Goal: Find specific page/section: Find specific page/section

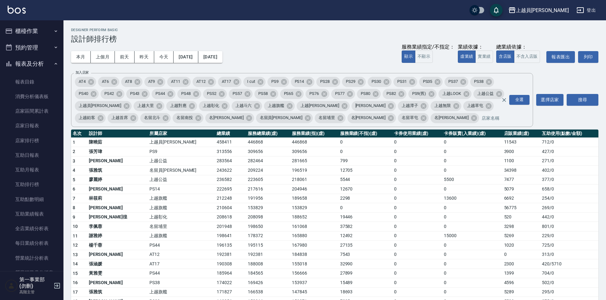
scroll to position [222, 0]
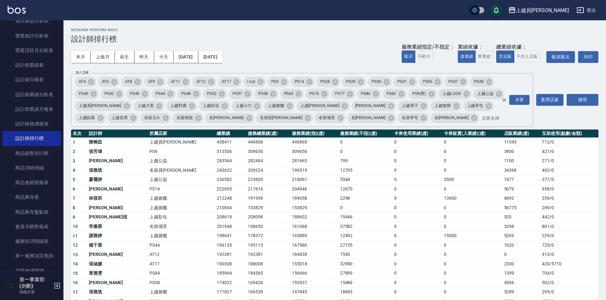
click at [283, 51] on div "本月 上個月 [DATE] [DATE] [DATE] [DATE] [DATE] 服務業績指定/不指定： 顯示 不顯示 業績依據： 虛業績 實業績 總業績依…" at bounding box center [335, 56] width 528 height 27
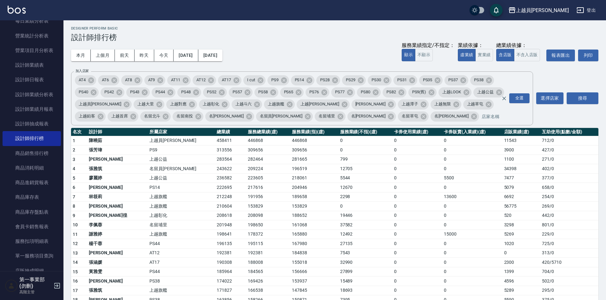
scroll to position [0, 0]
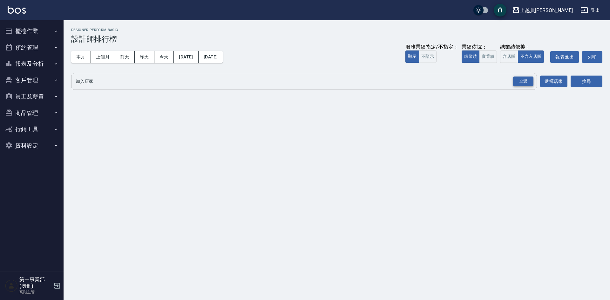
click at [522, 82] on div "全選" at bounding box center [523, 82] width 20 height 10
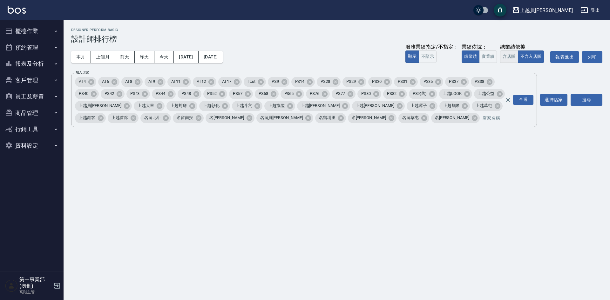
click at [509, 53] on button "含店販" at bounding box center [509, 56] width 18 height 12
click at [595, 103] on button "搜尋" at bounding box center [586, 100] width 32 height 12
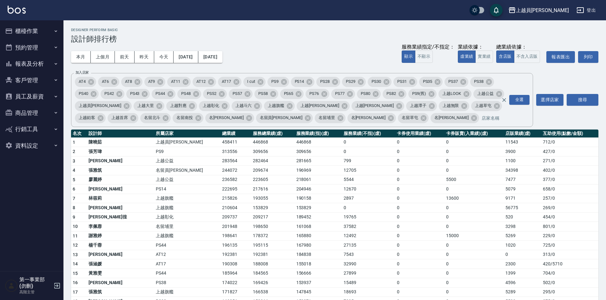
click at [350, 218] on td "19765" at bounding box center [368, 217] width 53 height 10
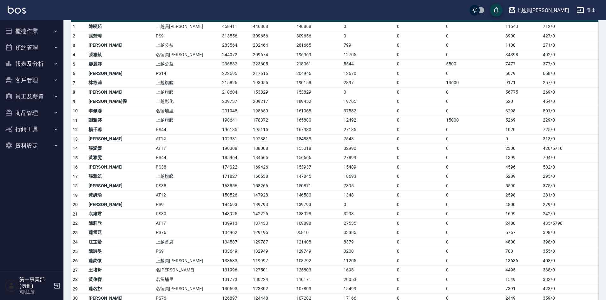
scroll to position [127, 0]
